Goal: Transaction & Acquisition: Purchase product/service

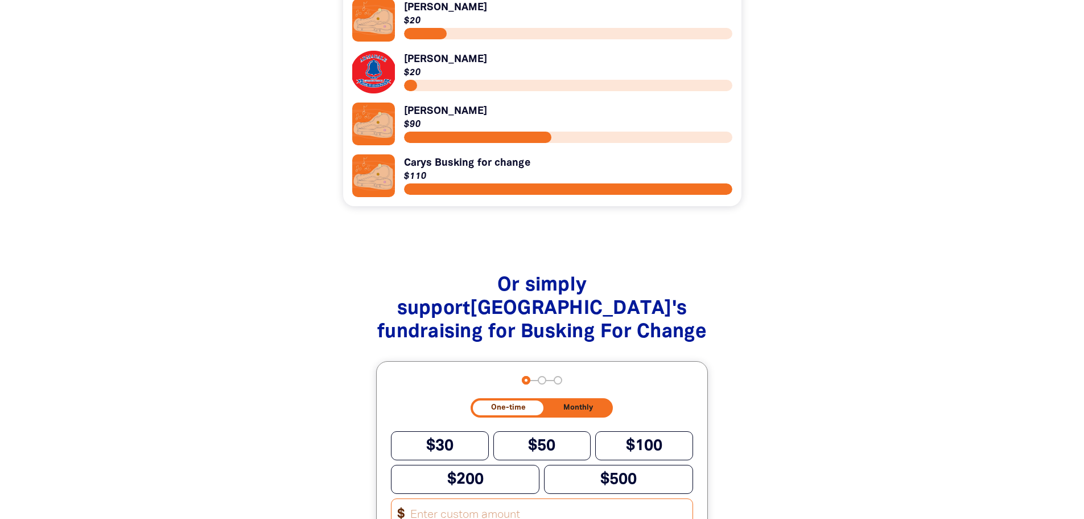
scroll to position [1195, 0]
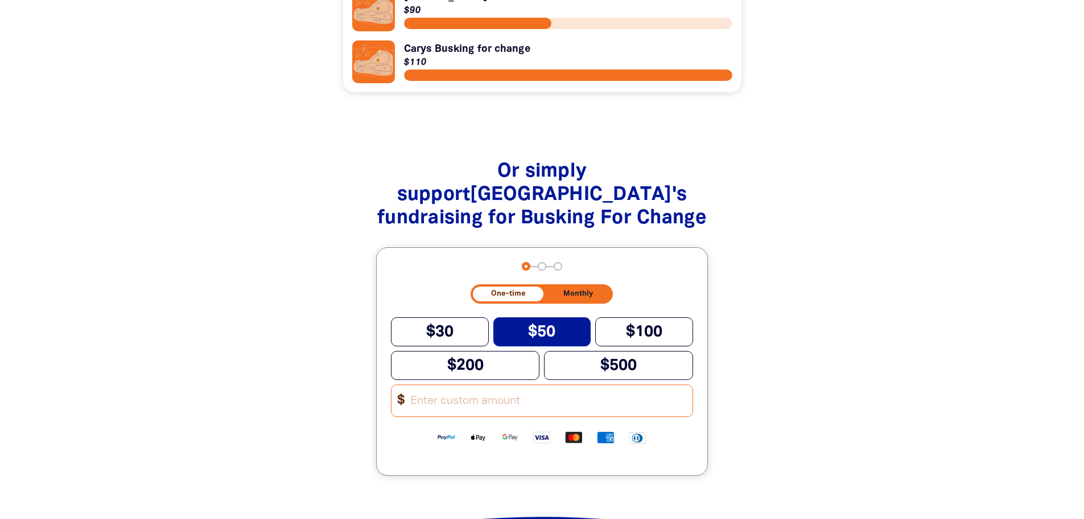
click at [544, 329] on span "$50" at bounding box center [541, 331] width 27 height 14
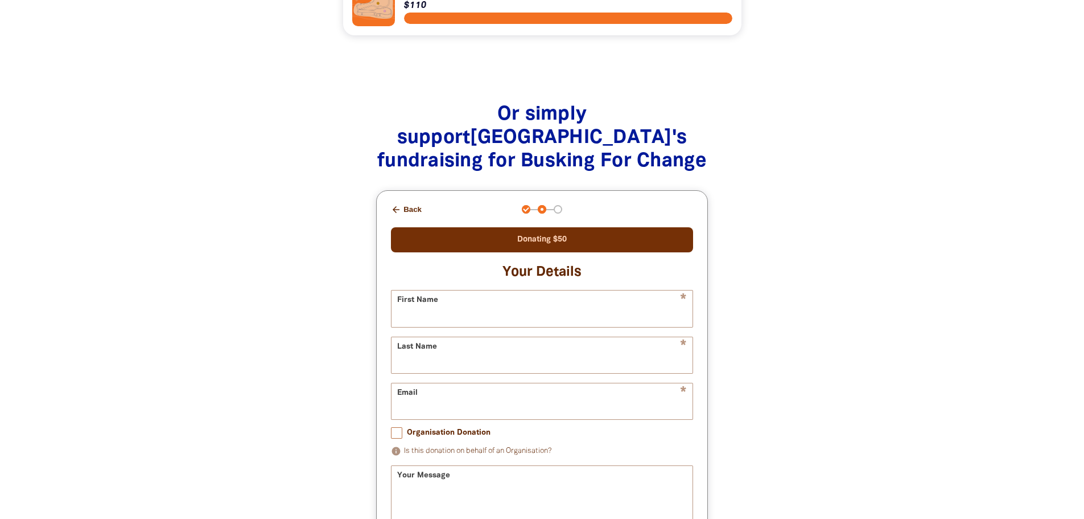
scroll to position [1309, 0]
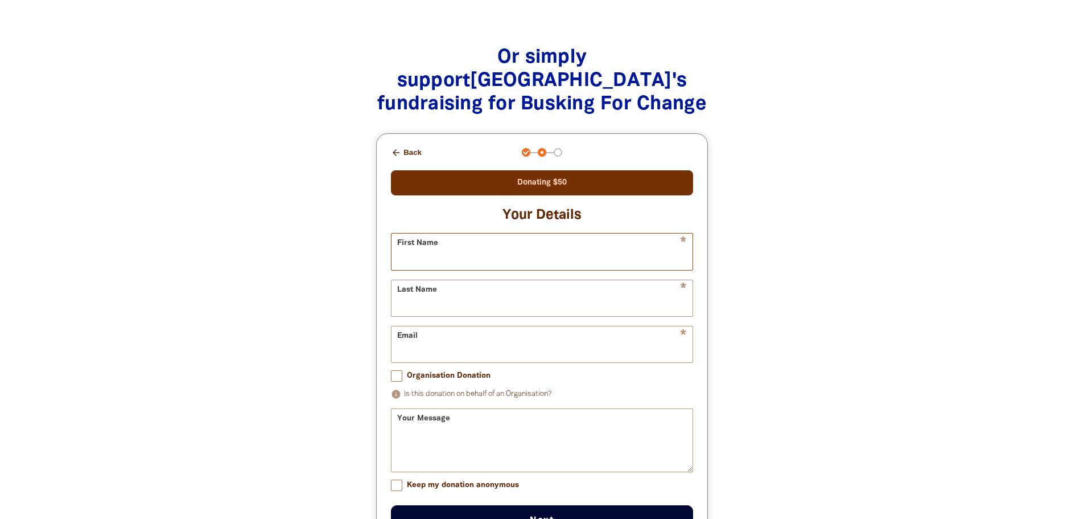
click at [606, 265] on input "First Name" at bounding box center [542, 251] width 301 height 36
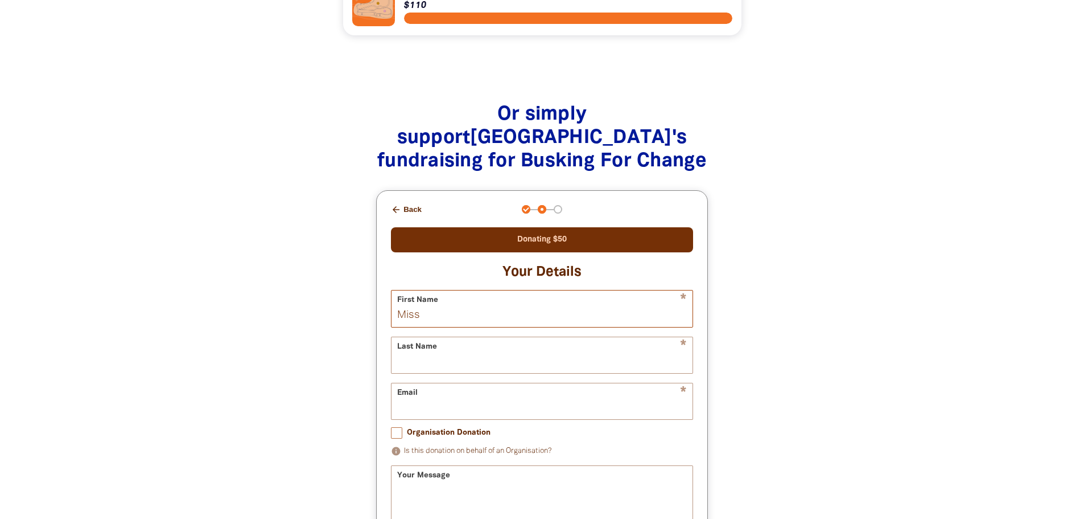
scroll to position [1366, 0]
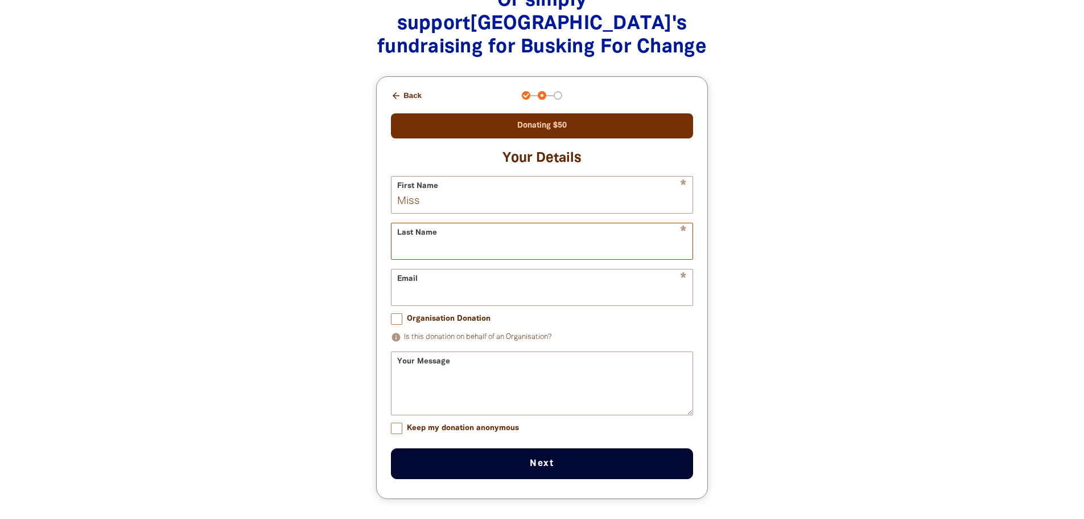
click at [458, 259] on input "Last Name" at bounding box center [542, 241] width 301 height 36
click at [431, 208] on input "Miss" at bounding box center [542, 194] width 301 height 36
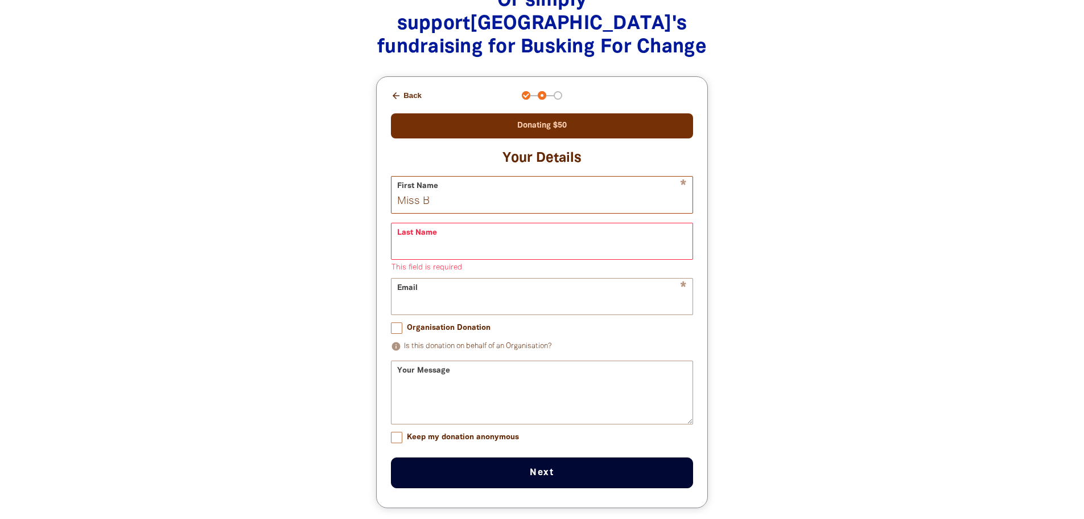
type input "Miss B"
click at [432, 223] on form "* First Name Miss B * Last Name This field is required warning * Email Organisa…" at bounding box center [542, 332] width 302 height 312
click at [439, 255] on input "Last Name" at bounding box center [542, 241] width 301 height 36
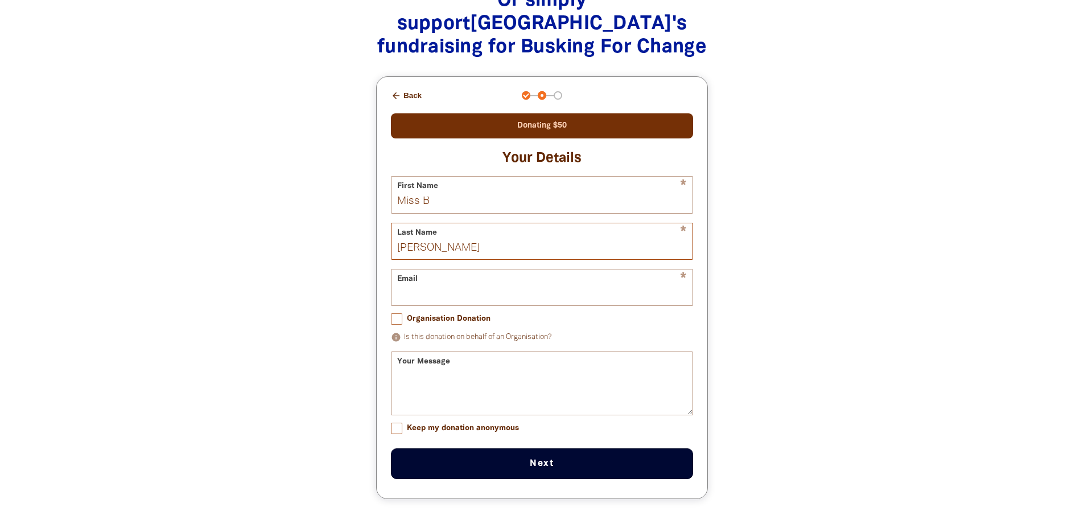
type input "[PERSON_NAME]"
click at [422, 315] on form "* First Name Miss B * Last Name [PERSON_NAME] * Email Organisation Donation inf…" at bounding box center [542, 327] width 302 height 303
click at [421, 302] on input "Email" at bounding box center [542, 287] width 301 height 36
type input "[EMAIL_ADDRESS][PERSON_NAME][DOMAIN_NAME]"
click at [499, 384] on textarea "Your Message" at bounding box center [542, 393] width 301 height 43
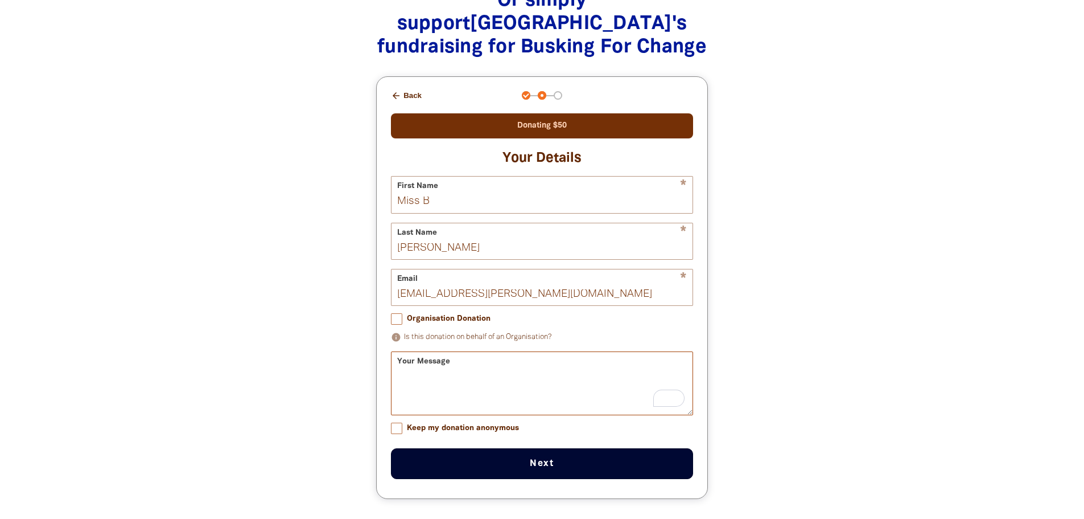
scroll to position [1423, 0]
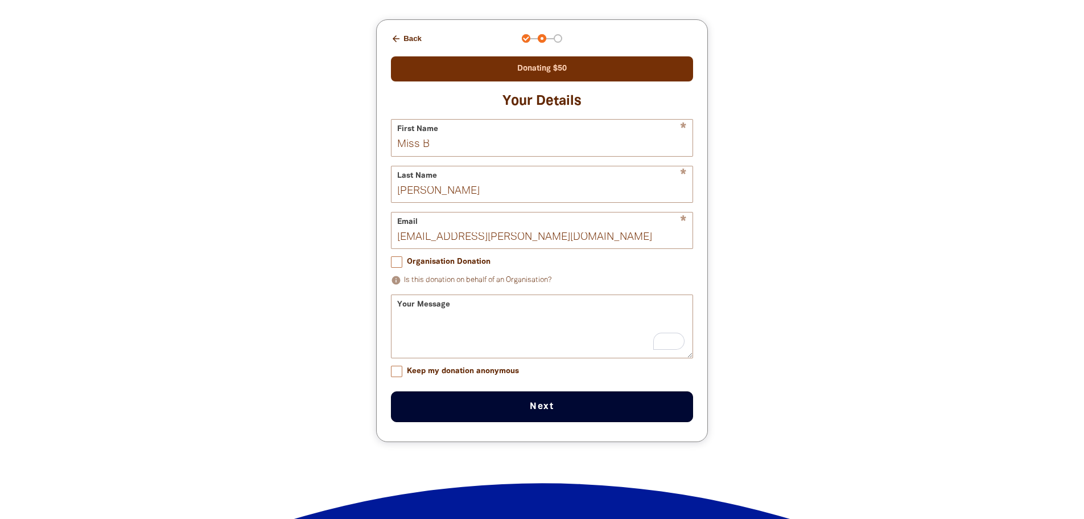
click at [497, 417] on button "Next chevron_right" at bounding box center [542, 406] width 302 height 31
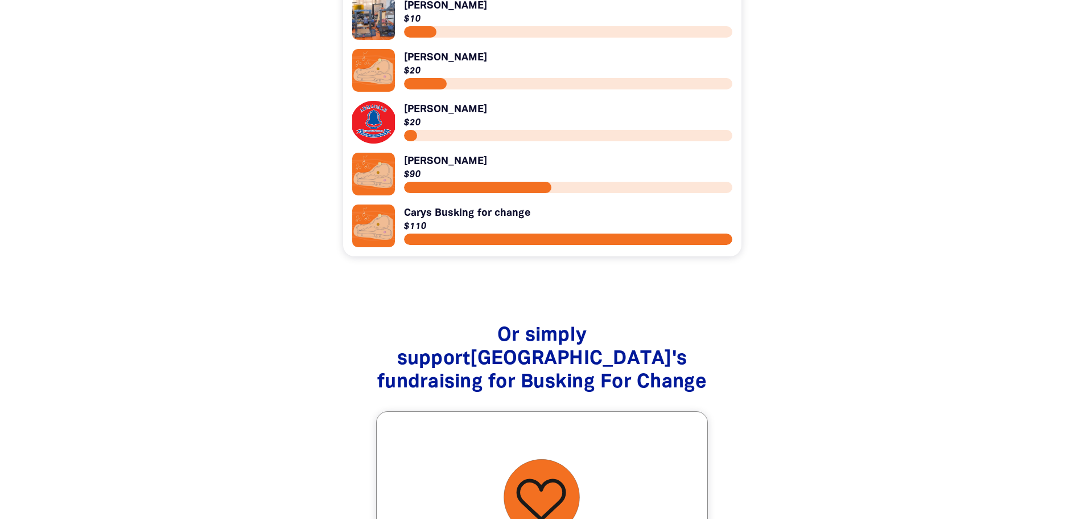
scroll to position [861, 0]
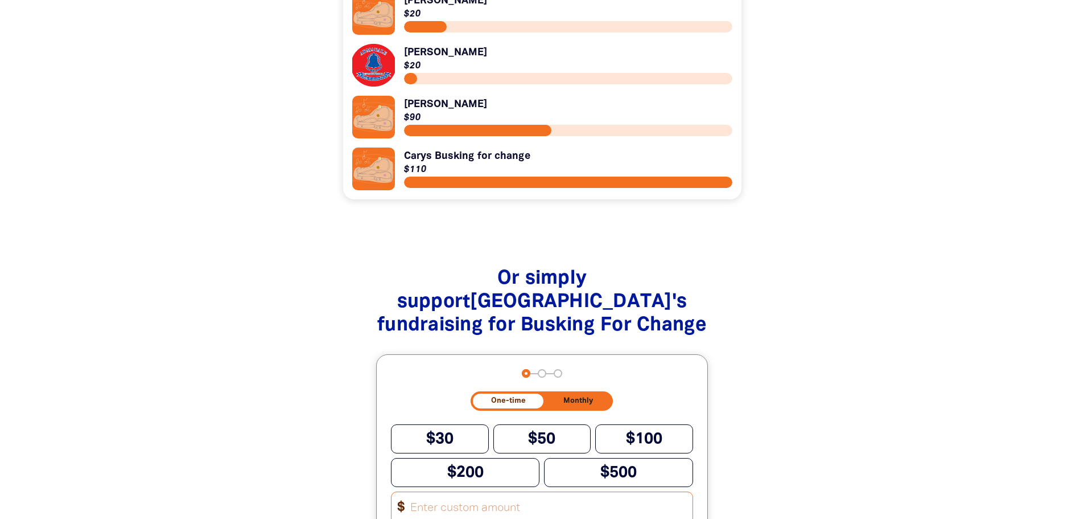
scroll to position [747, 0]
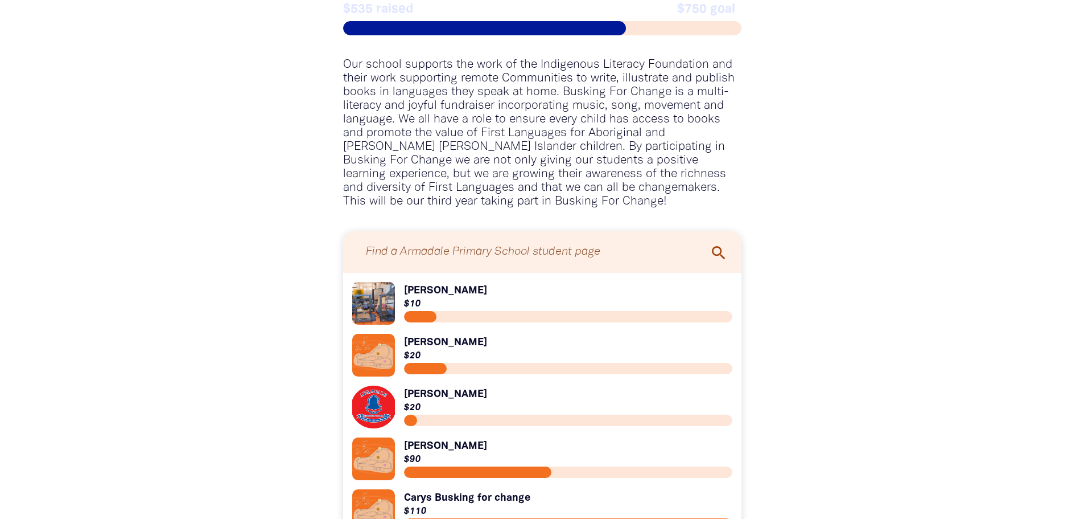
click at [714, 259] on icon "search" at bounding box center [719, 253] width 18 height 18
click at [719, 249] on icon "search" at bounding box center [719, 253] width 18 height 18
click at [657, 264] on input "Find a Armadale Primary School student page" at bounding box center [543, 252] width 376 height 30
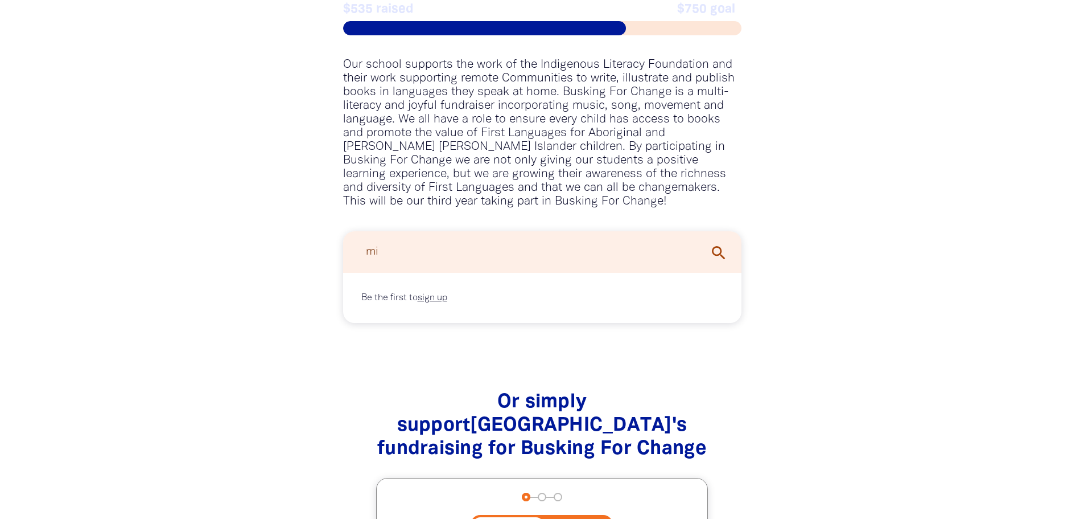
type input "m"
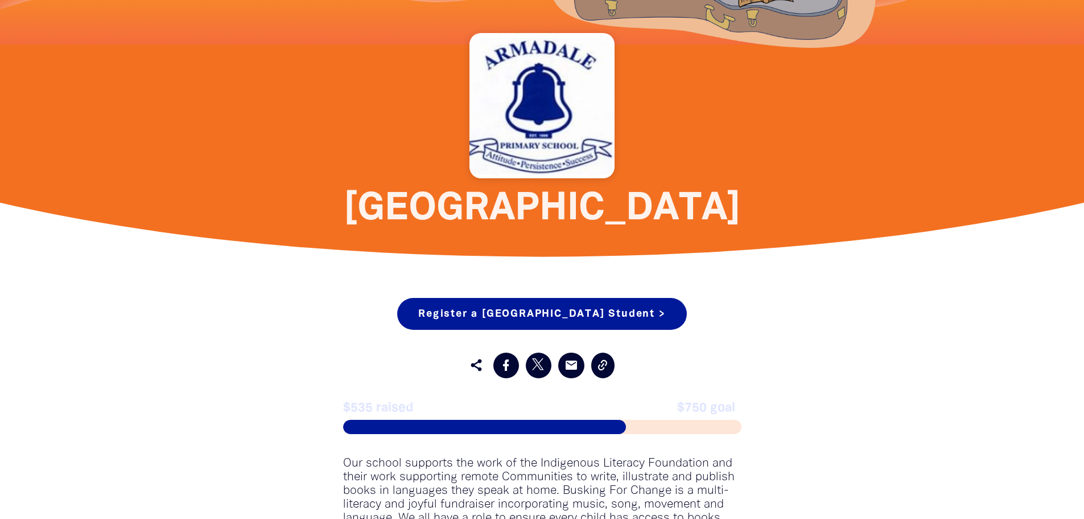
scroll to position [462, 0]
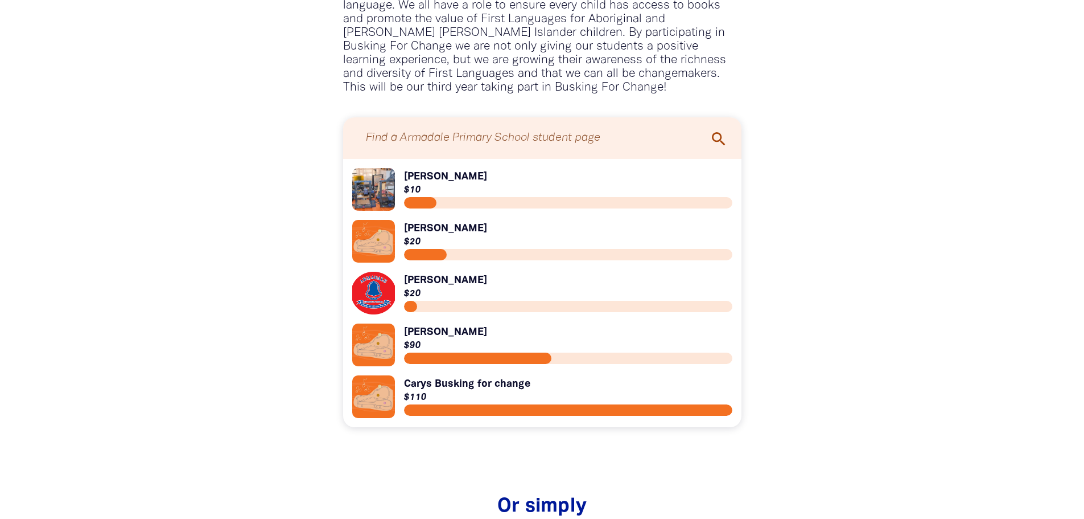
scroll to position [1145, 0]
